Goal: Task Accomplishment & Management: Use online tool/utility

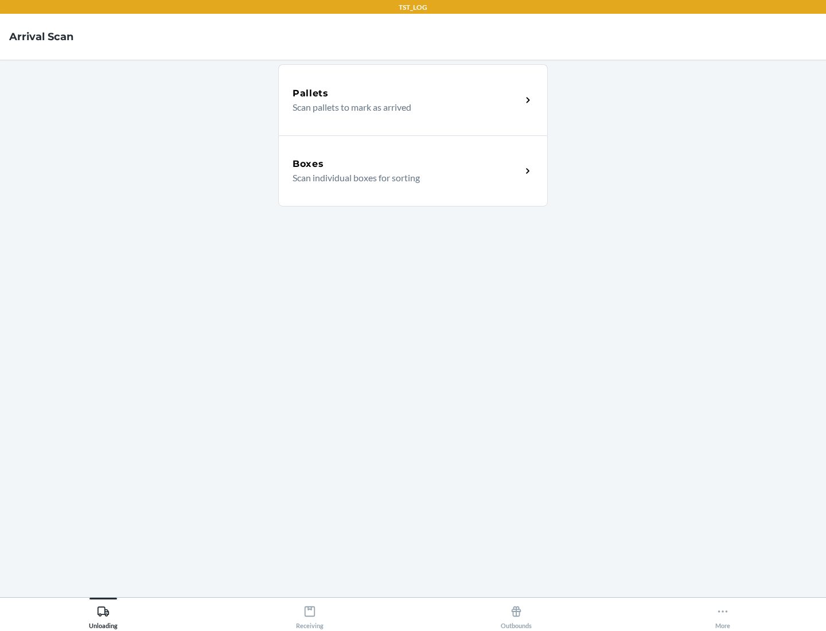
click at [407, 164] on div "Boxes" at bounding box center [406, 164] width 229 height 14
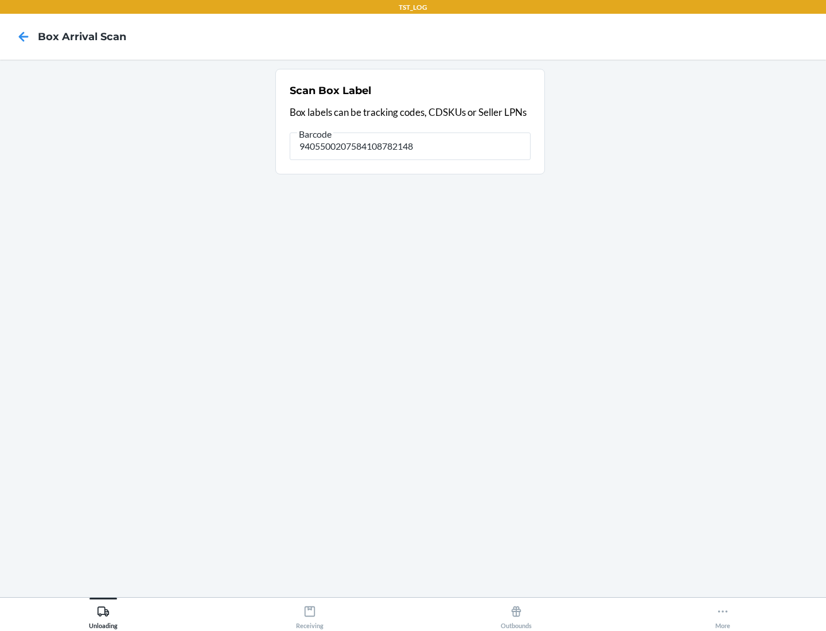
type input "9405500207584108782148"
